Goal: Navigation & Orientation: Find specific page/section

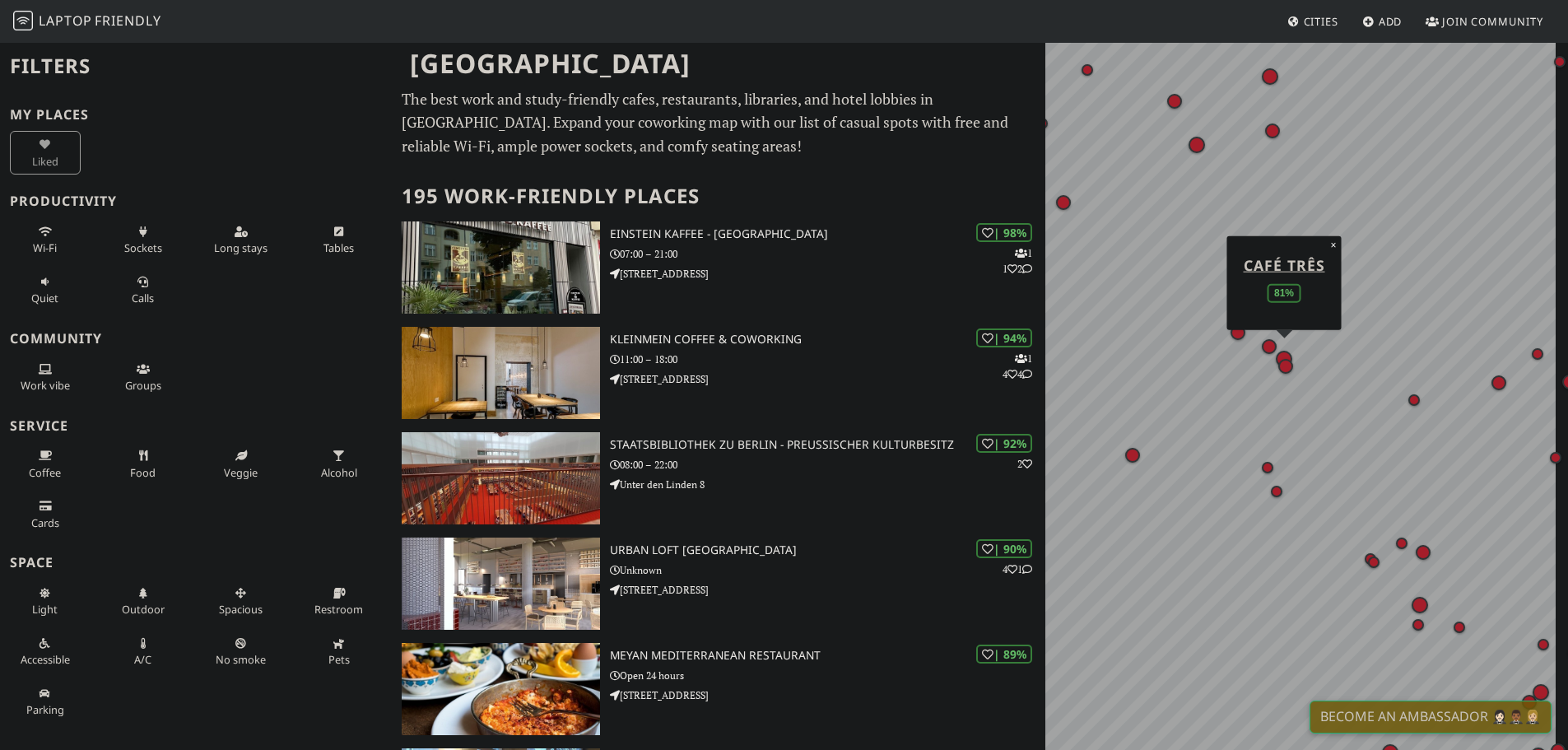
click at [1280, 354] on div "Map marker" at bounding box center [1284, 359] width 17 height 17
click at [717, 349] on div "| 94% 1 4 4 KleinMein Coffee & Coworking 11:00 – 18:00 [STREET_ADDRESS]" at bounding box center [827, 374] width 435 height 93
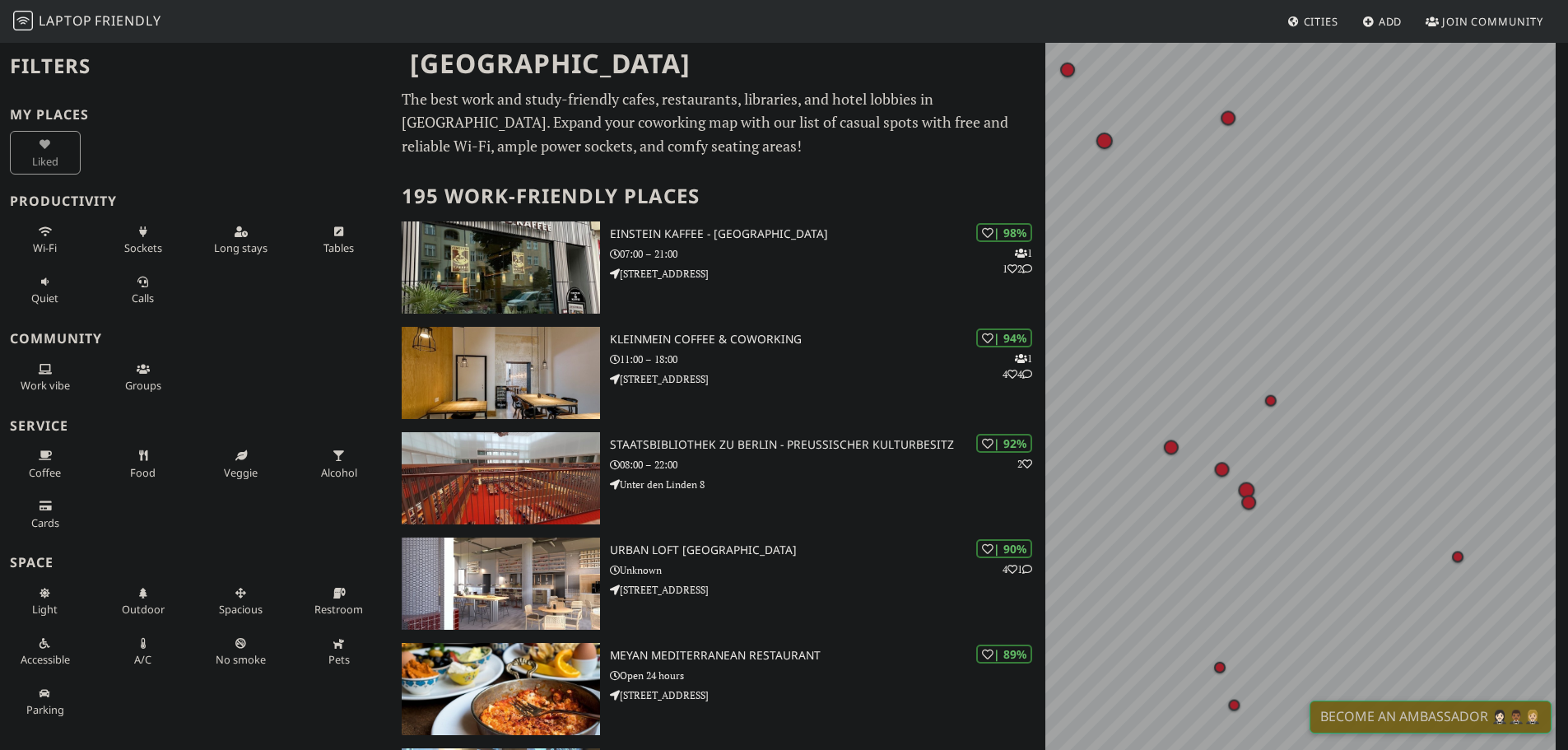
click at [1568, 368] on html "Laptop Friendly Cities Add Join Community [GEOGRAPHIC_DATA] Filters My Places L…" at bounding box center [784, 375] width 1568 height 750
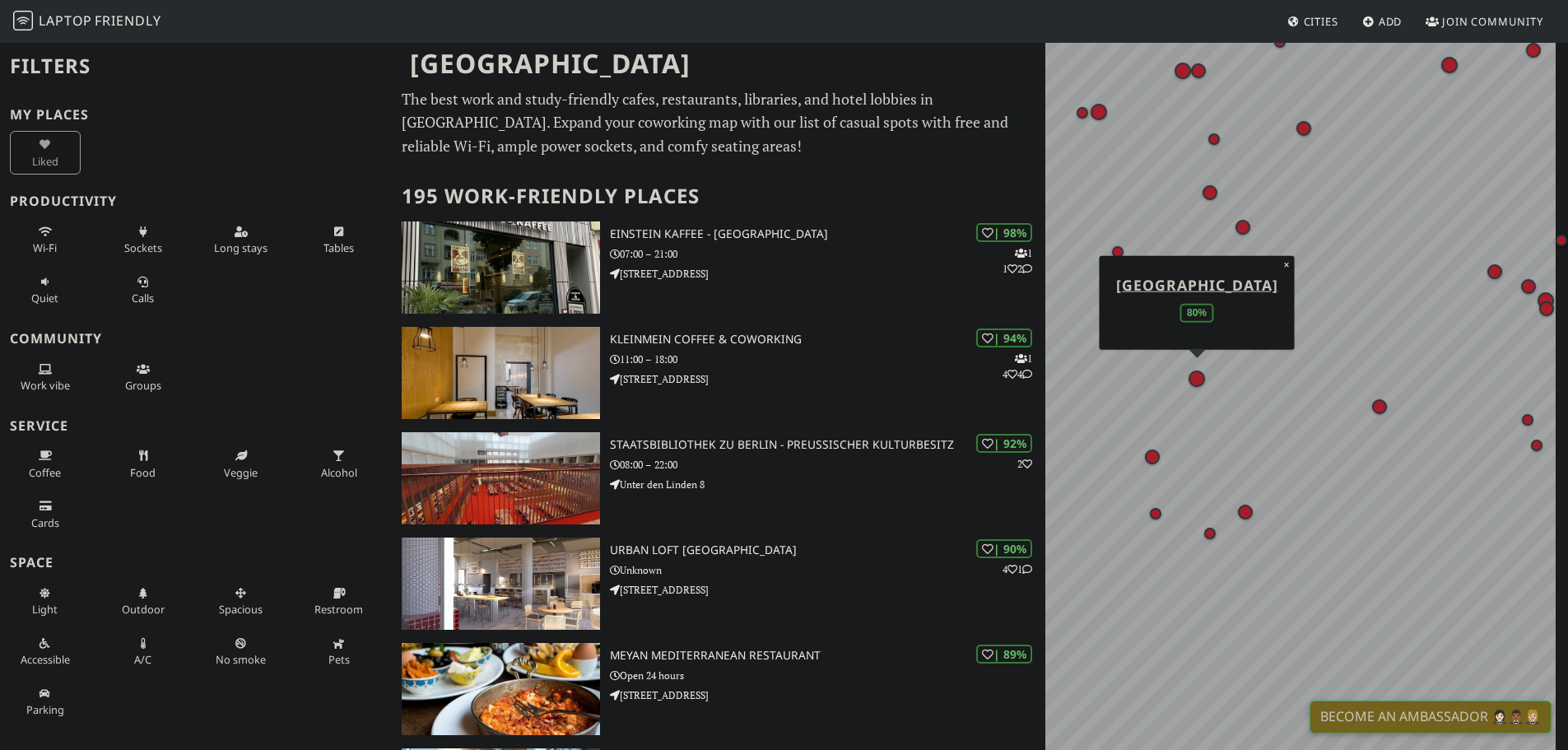
click at [1200, 379] on div "Map marker" at bounding box center [1197, 378] width 17 height 17
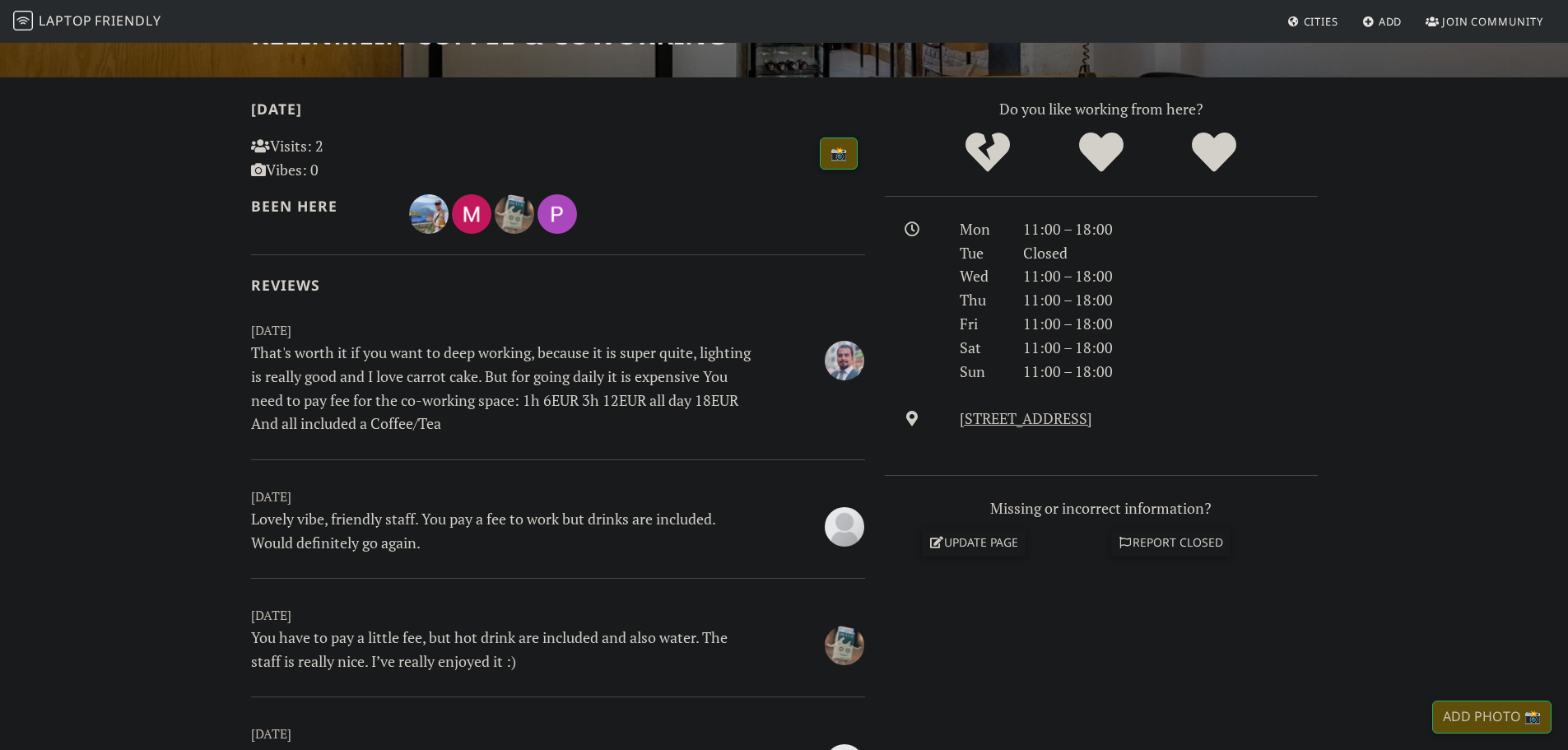
scroll to position [83, 0]
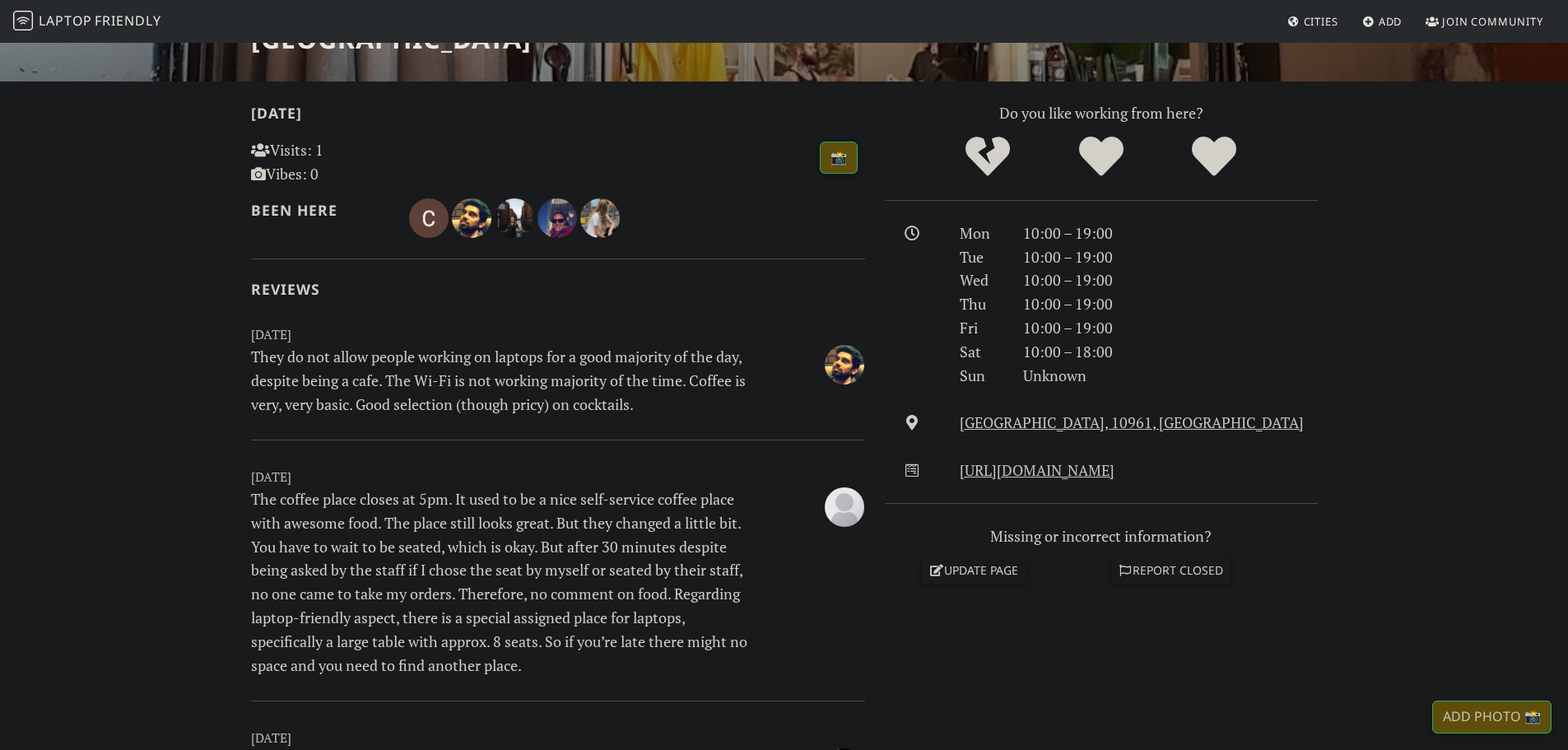
scroll to position [329, 0]
